Goal: Information Seeking & Learning: Find specific fact

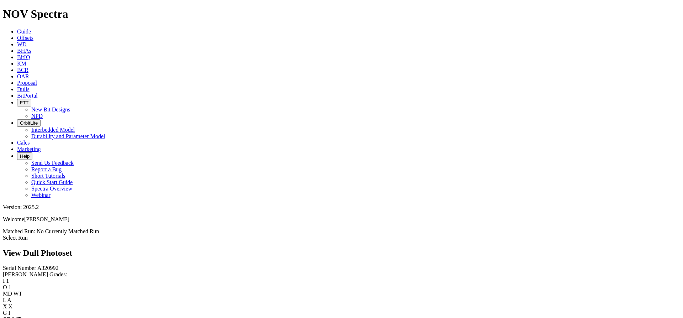
scroll to position [711, 0]
click at [17, 86] on icon at bounding box center [17, 89] width 0 height 6
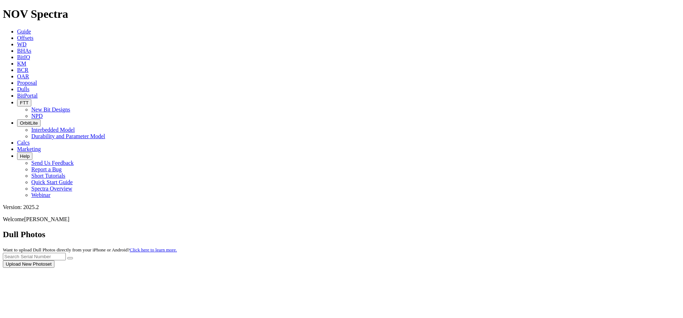
click at [66, 252] on input "text" at bounding box center [34, 255] width 63 height 7
drag, startPoint x: 546, startPoint y: 30, endPoint x: 530, endPoint y: 29, distance: 16.4
click at [66, 252] on input "text" at bounding box center [34, 255] width 63 height 7
click at [67, 257] on button "submit" at bounding box center [70, 258] width 6 height 2
click at [66, 252] on input "A312793" at bounding box center [34, 255] width 63 height 7
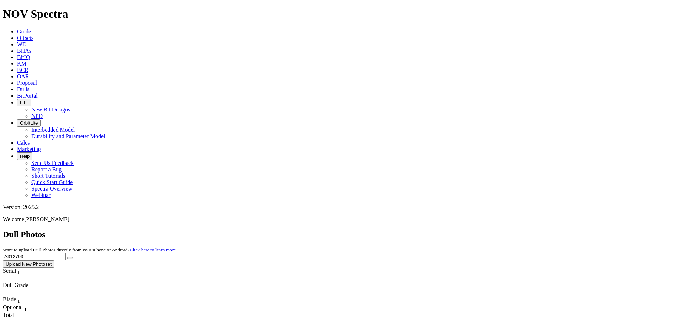
click at [66, 252] on input "A312793" at bounding box center [34, 255] width 63 height 7
paste input "3244"
type input "A313244"
click at [73, 257] on button "submit" at bounding box center [70, 258] width 6 height 2
